Goal: Information Seeking & Learning: Learn about a topic

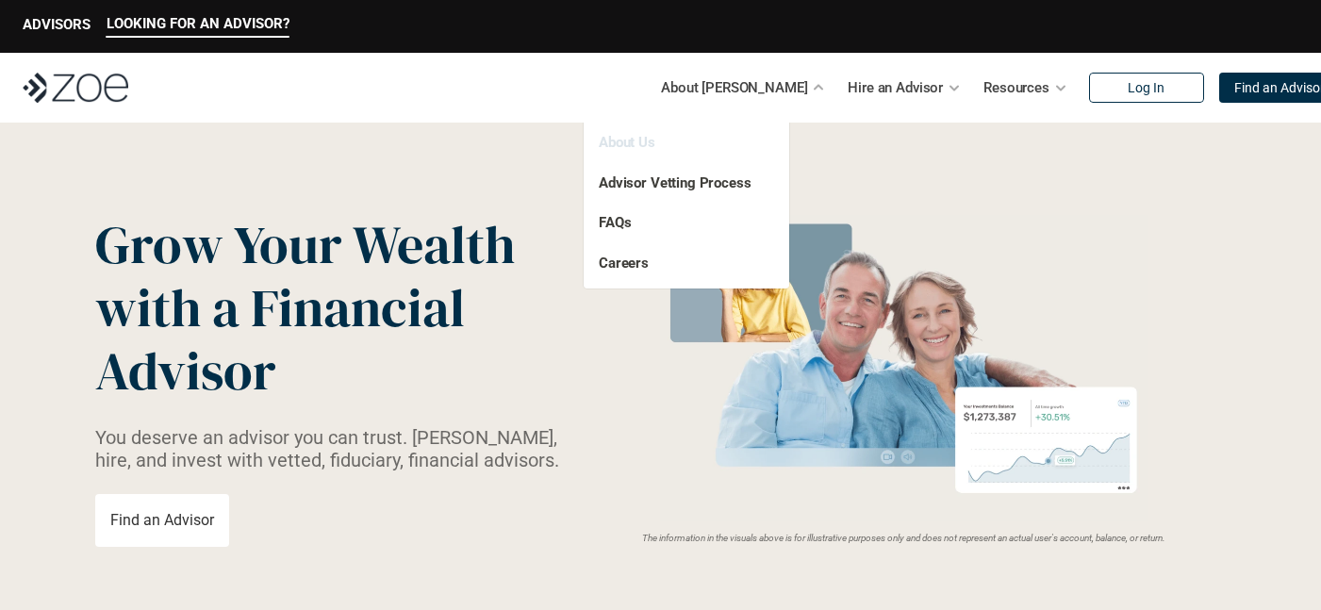
click at [632, 140] on link "About Us" at bounding box center [627, 142] width 57 height 17
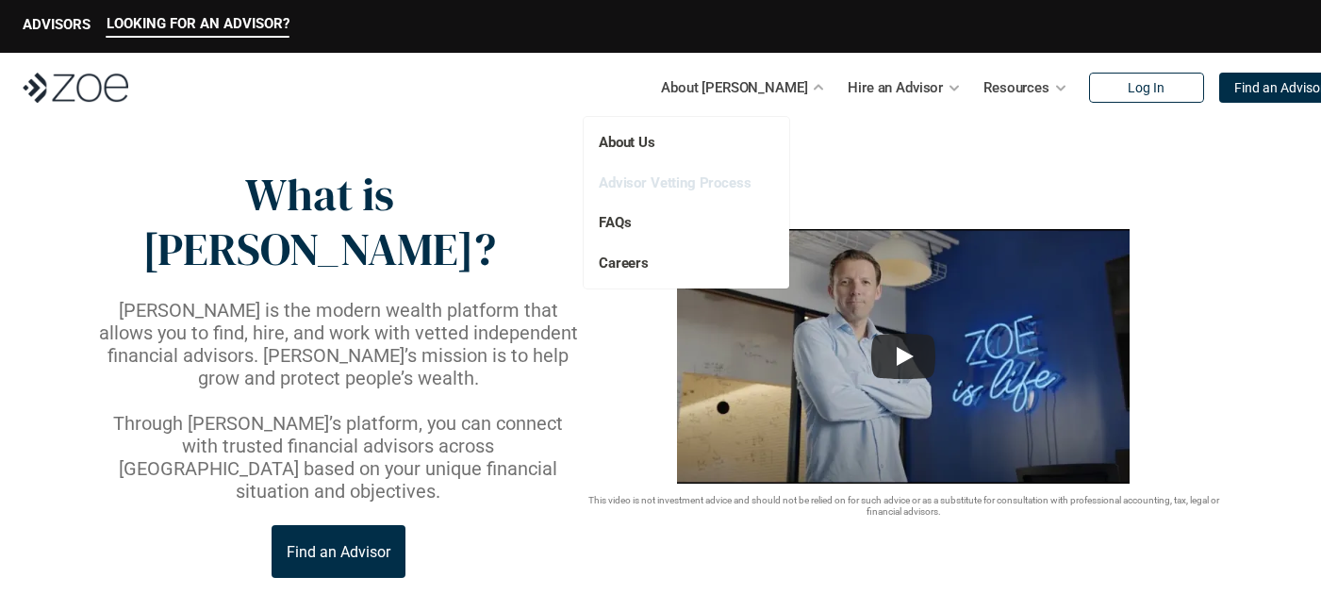
click at [717, 182] on link "Advisor Vetting Process" at bounding box center [675, 182] width 153 height 17
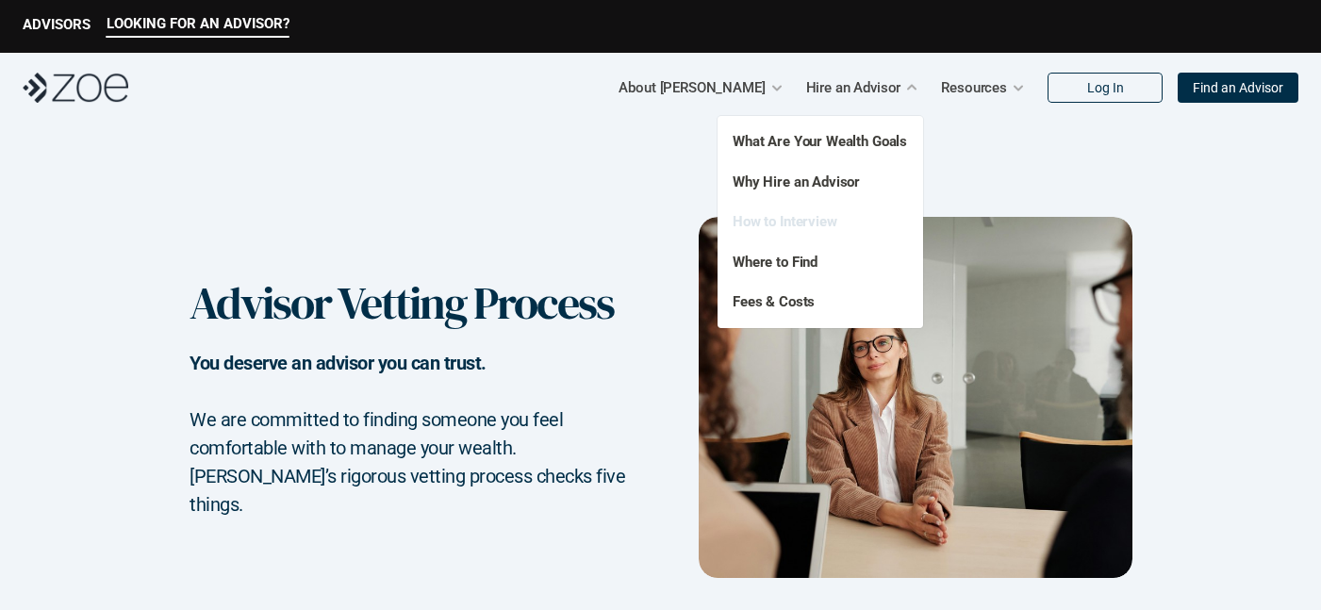
click at [780, 220] on link "How to Interview" at bounding box center [785, 221] width 105 height 17
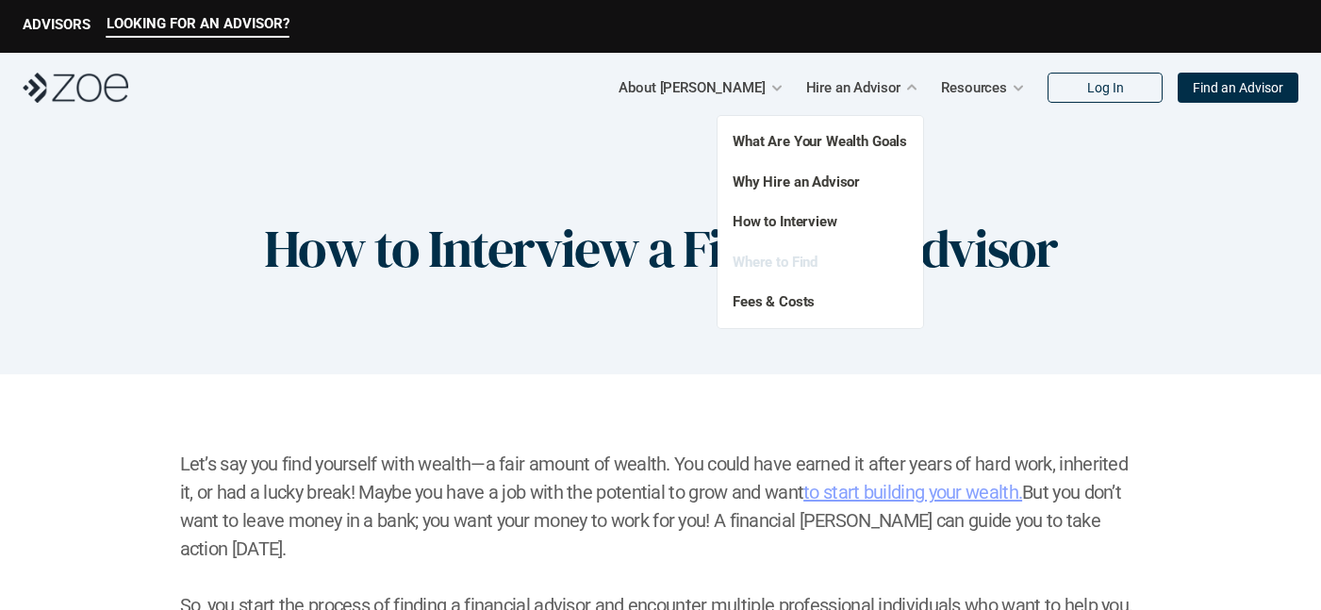
click at [795, 259] on link "Where to Find" at bounding box center [775, 262] width 85 height 17
